Goal: Task Accomplishment & Management: Manage account settings

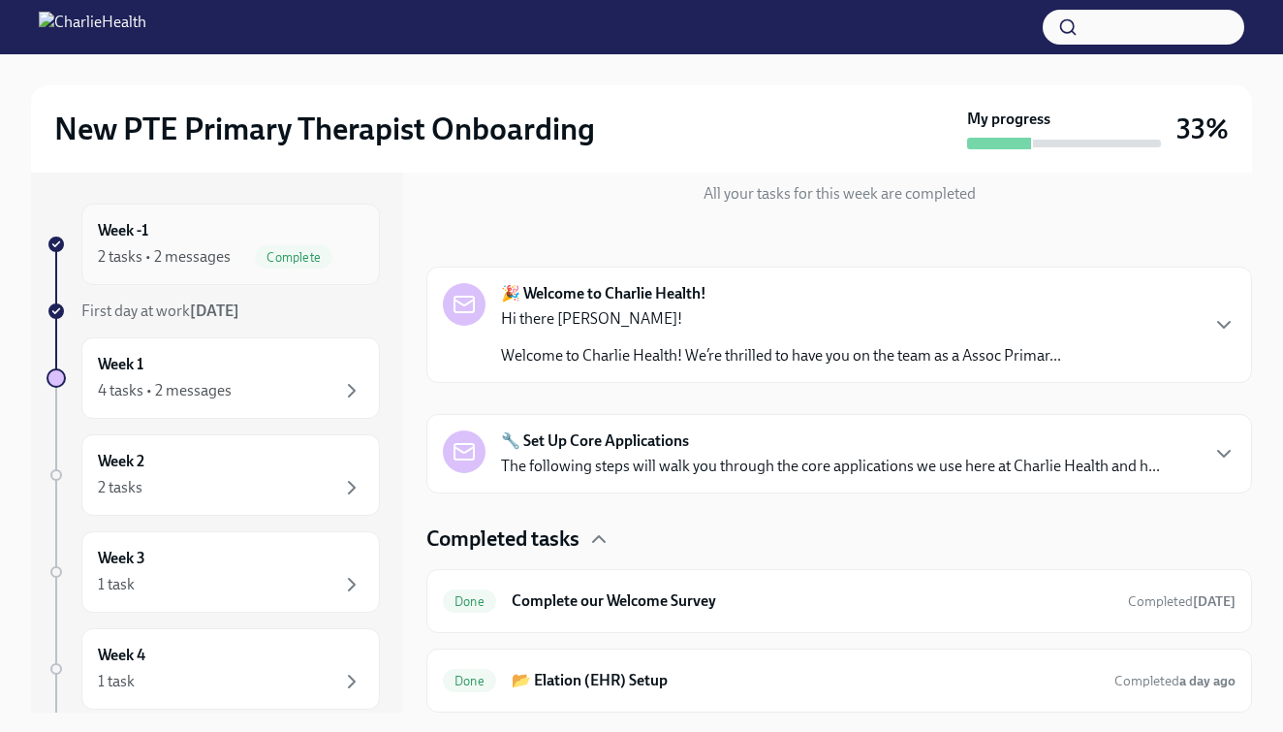
scroll to position [226, 0]
click at [219, 254] on div "2 tasks • 2 messages" at bounding box center [164, 256] width 133 height 21
click at [215, 361] on div "Week 1 4 tasks • 2 messages" at bounding box center [231, 378] width 266 height 48
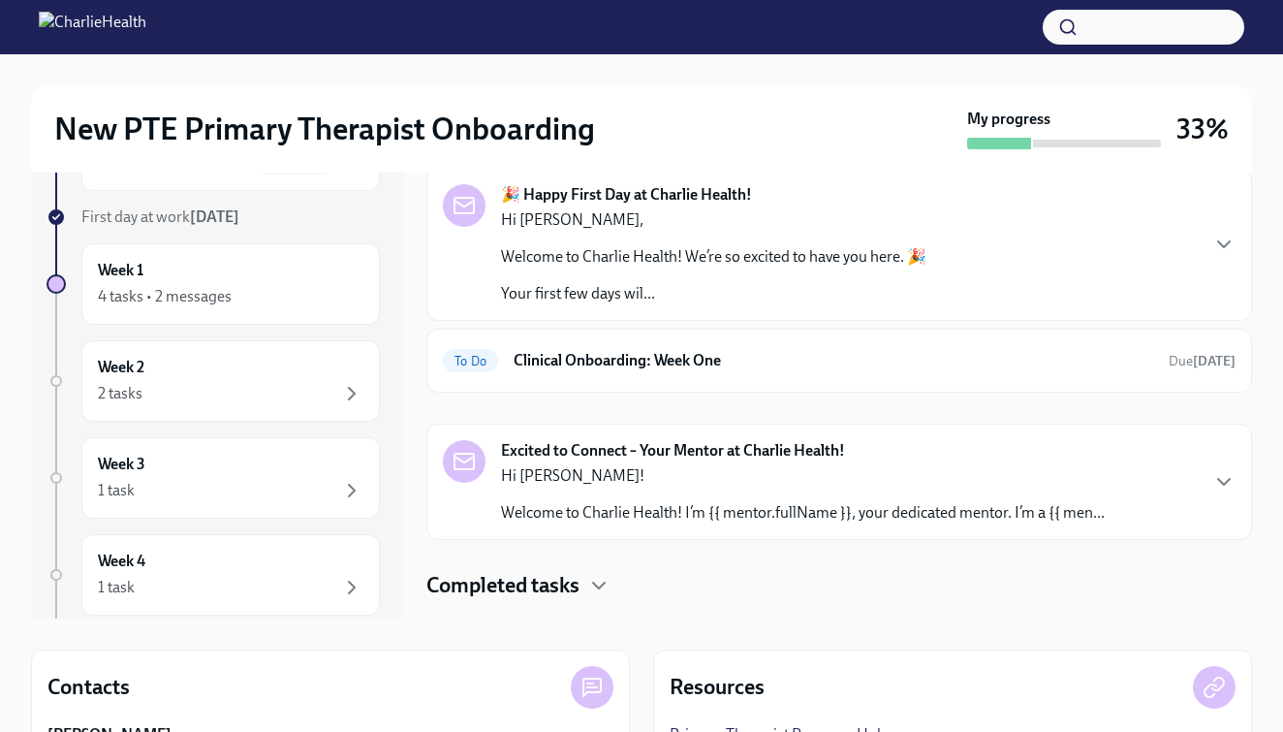
scroll to position [42, 0]
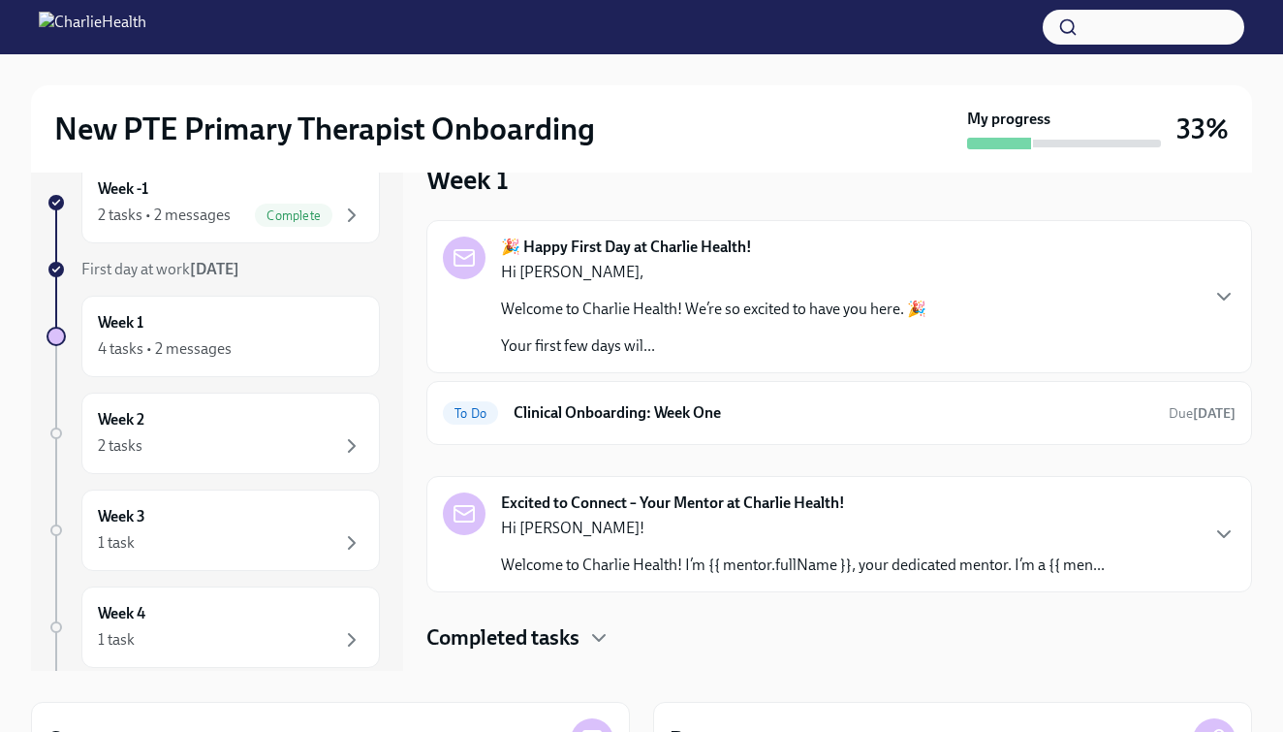
click at [741, 314] on p "Welcome to Charlie Health! We’re so excited to have you here. 🎉" at bounding box center [713, 309] width 425 height 21
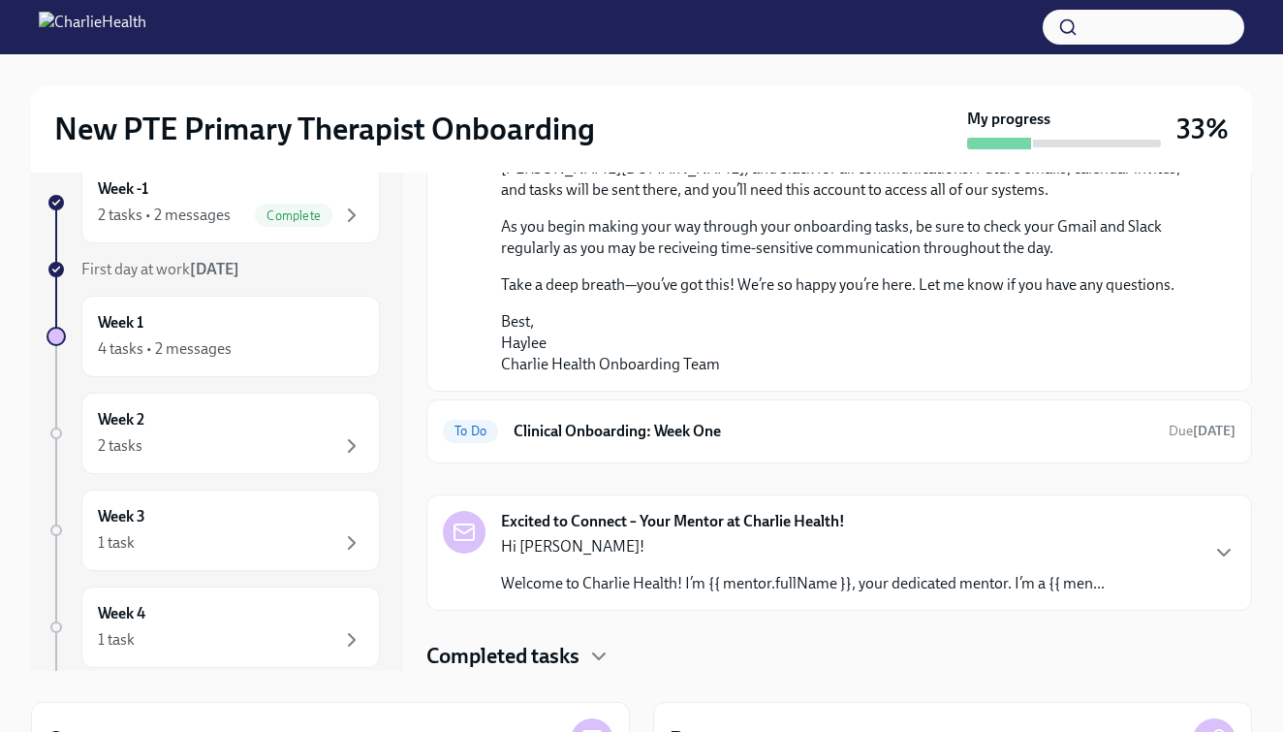
scroll to position [1316, 0]
click at [649, 426] on h6 "Clinical Onboarding: Week One" at bounding box center [834, 431] width 640 height 21
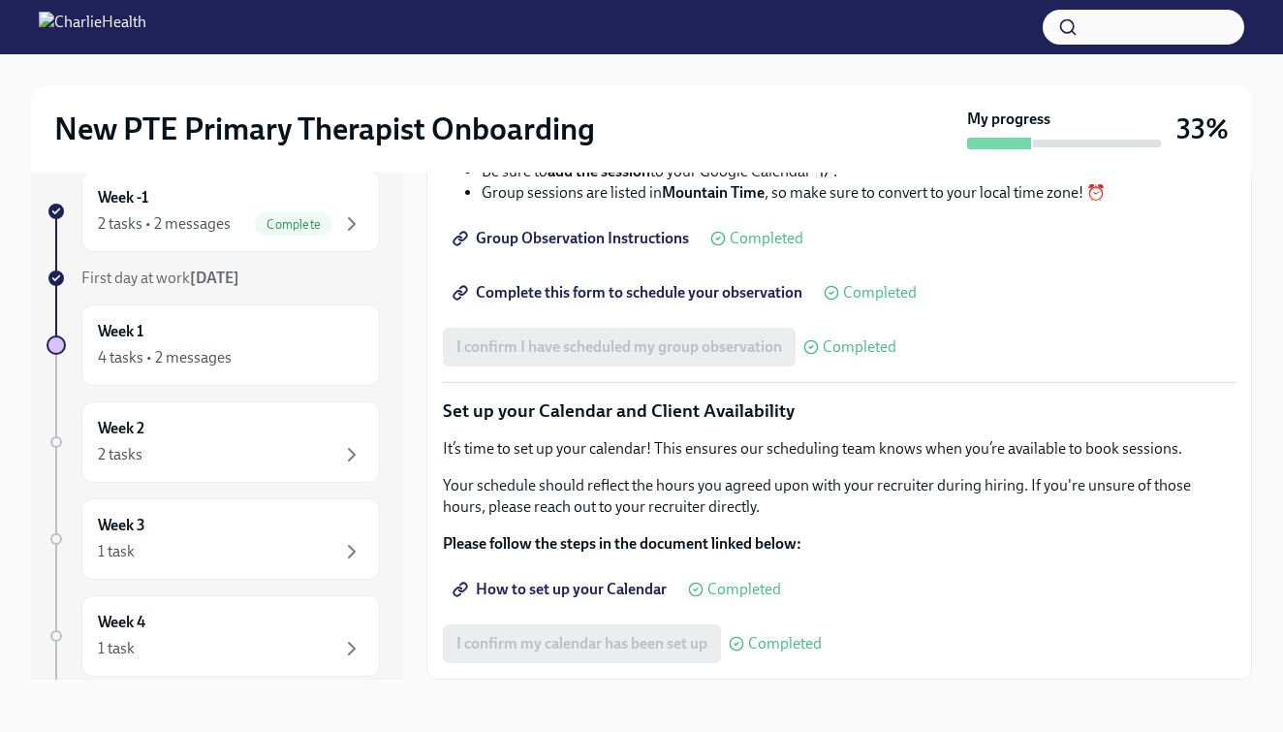
scroll to position [2678, 0]
click at [205, 358] on div "4 tasks • 2 messages" at bounding box center [165, 357] width 134 height 21
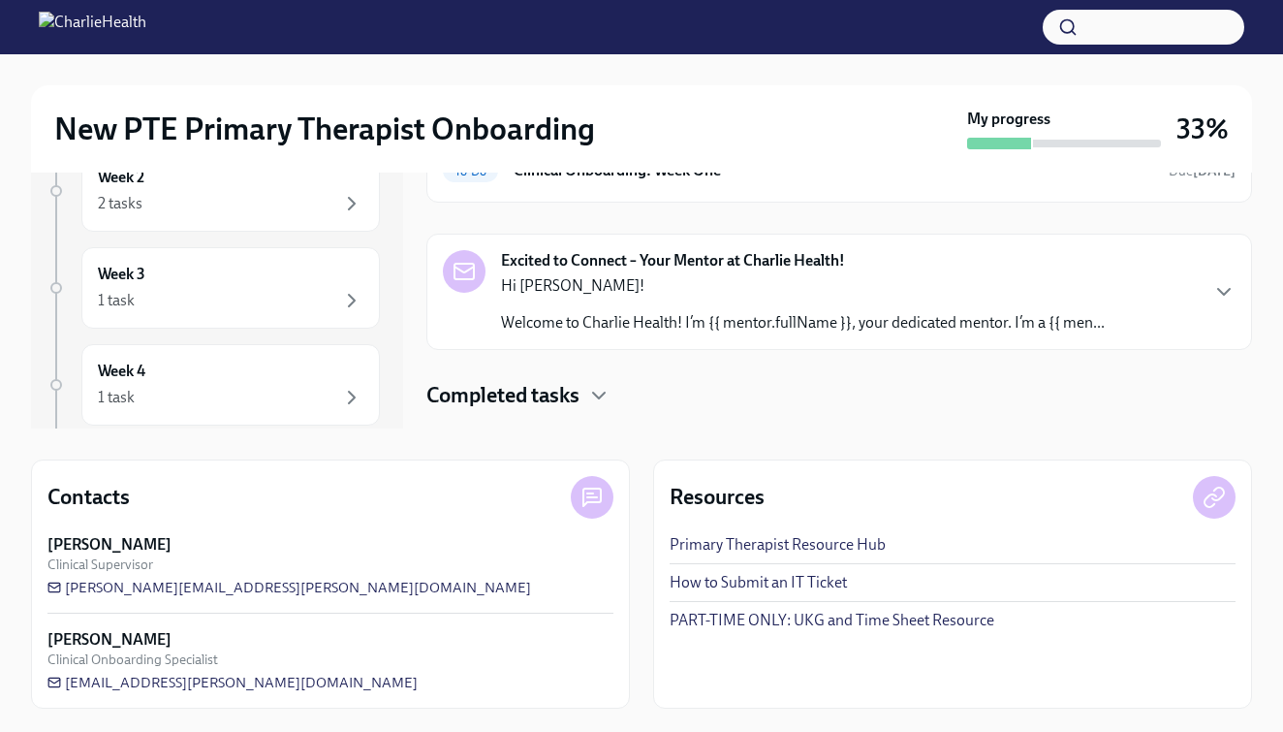
scroll to position [284, 0]
click at [512, 410] on div "Week 1 🎉 Happy First Day at Charlie Health! Hi [PERSON_NAME], Welcome to Charli…" at bounding box center [839, 159] width 826 height 540
click at [510, 391] on h4 "Completed tasks" at bounding box center [502, 395] width 153 height 29
click at [594, 394] on icon "button" at bounding box center [598, 395] width 23 height 23
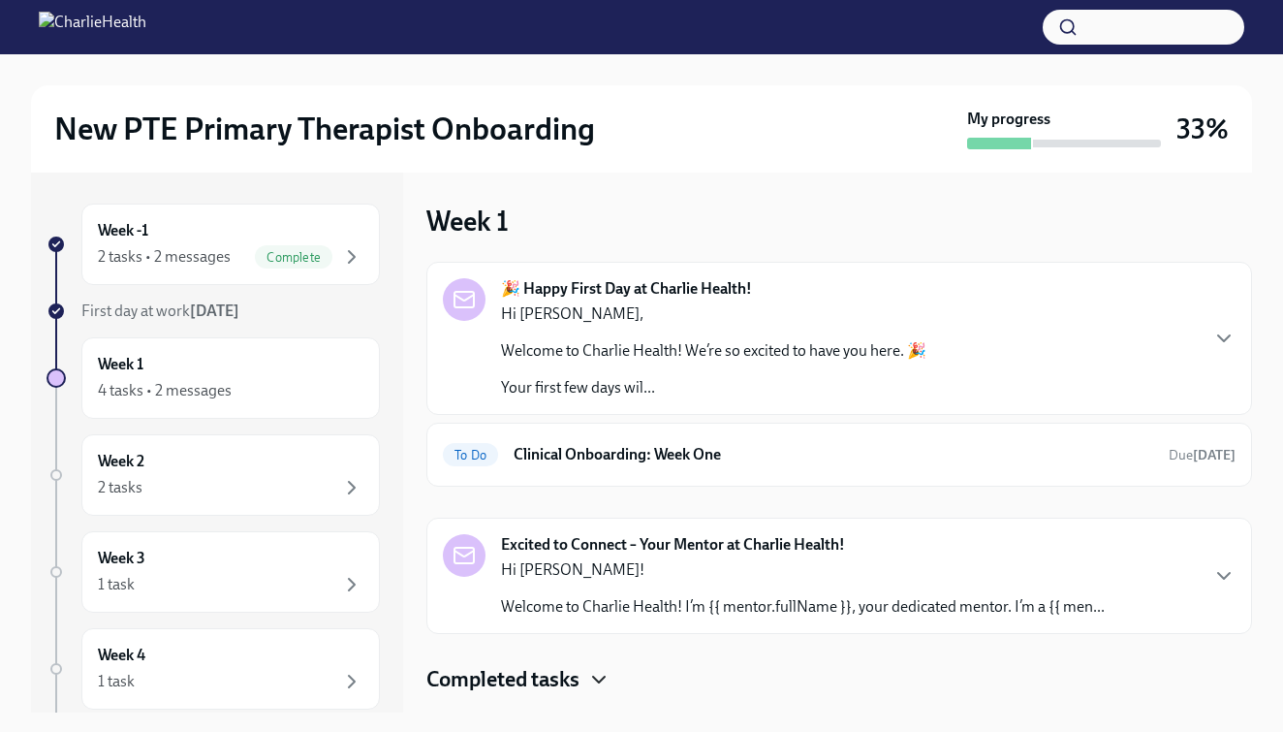
scroll to position [0, 0]
click at [237, 369] on div "Week 1 4 tasks • 2 messages" at bounding box center [231, 378] width 266 height 48
click at [562, 444] on h6 "Clinical Onboarding: Week One" at bounding box center [834, 454] width 640 height 21
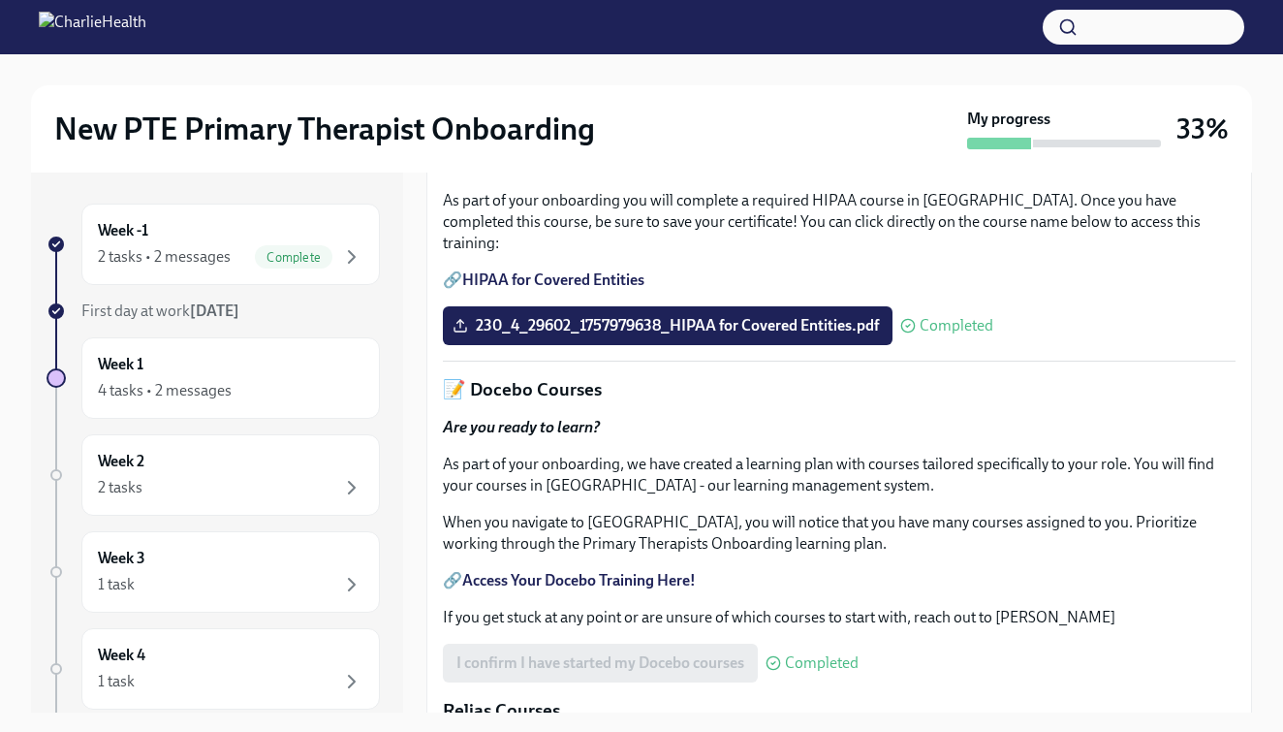
scroll to position [501, 0]
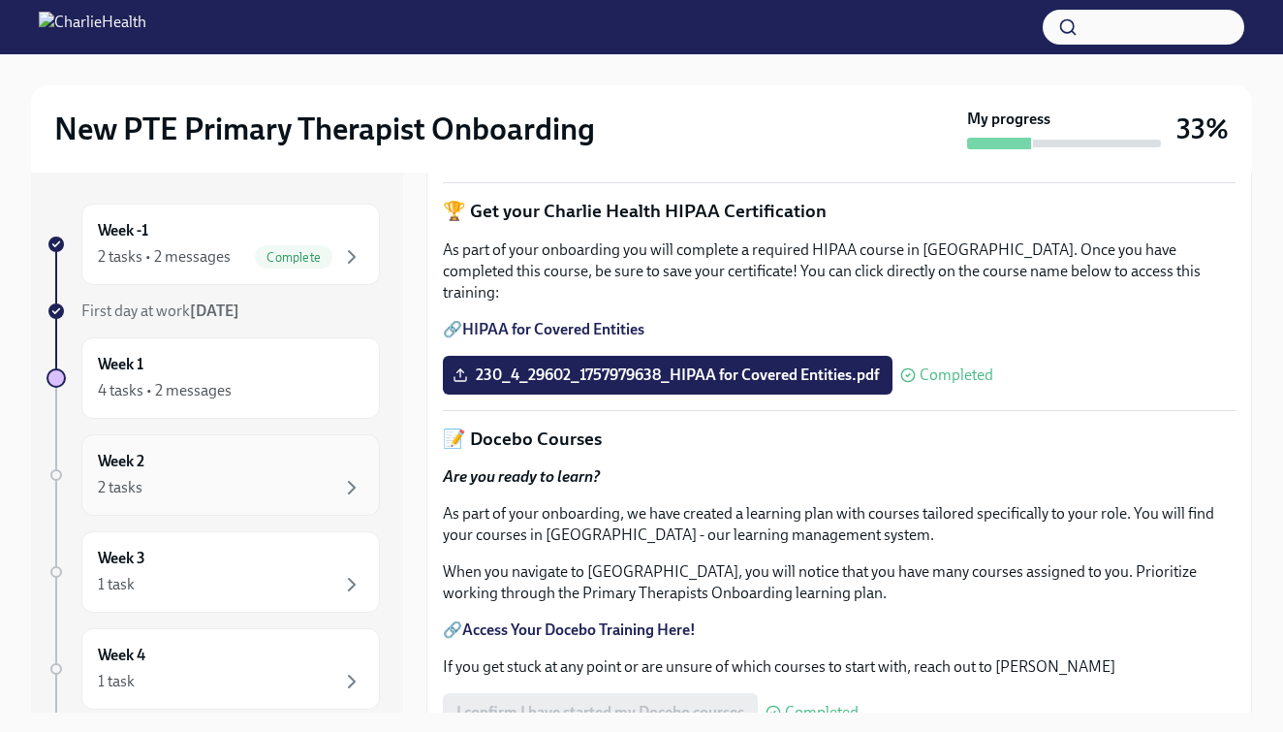
click at [188, 482] on div "2 tasks" at bounding box center [231, 487] width 266 height 23
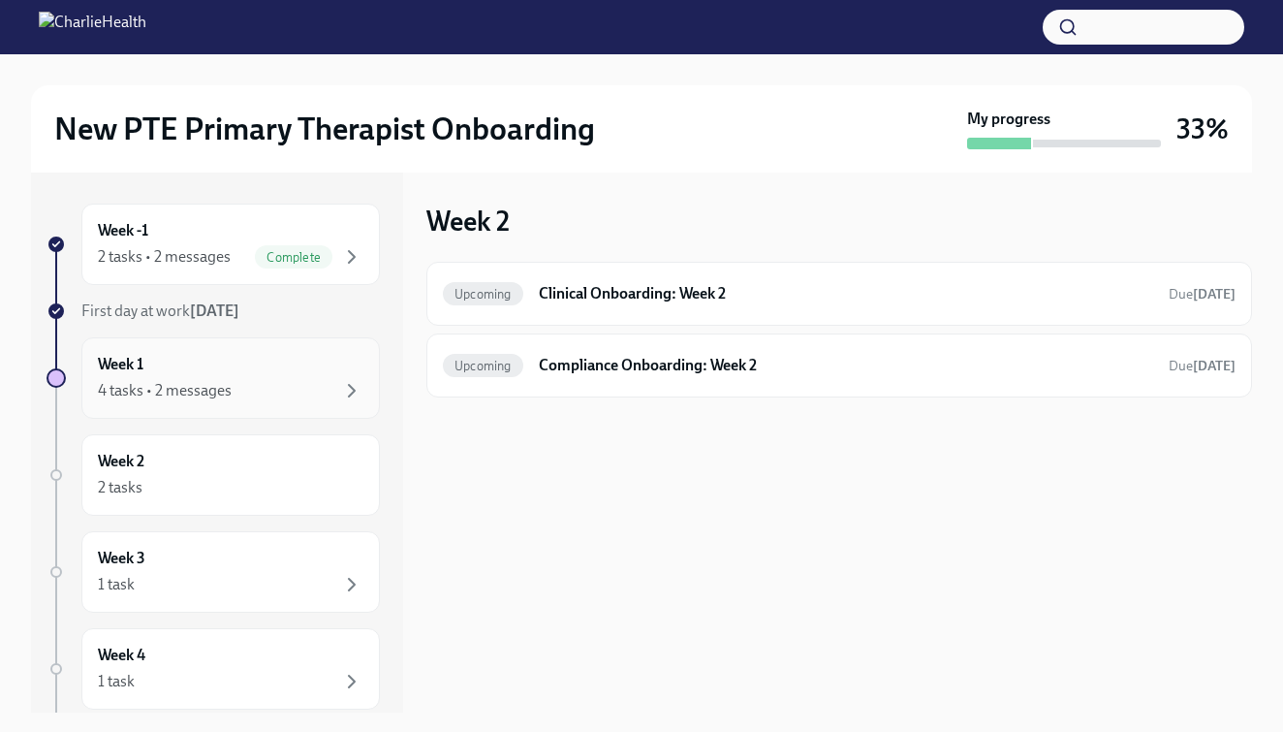
click at [190, 405] on div "Week 1 4 tasks • 2 messages" at bounding box center [230, 377] width 299 height 81
